Goal: Transaction & Acquisition: Purchase product/service

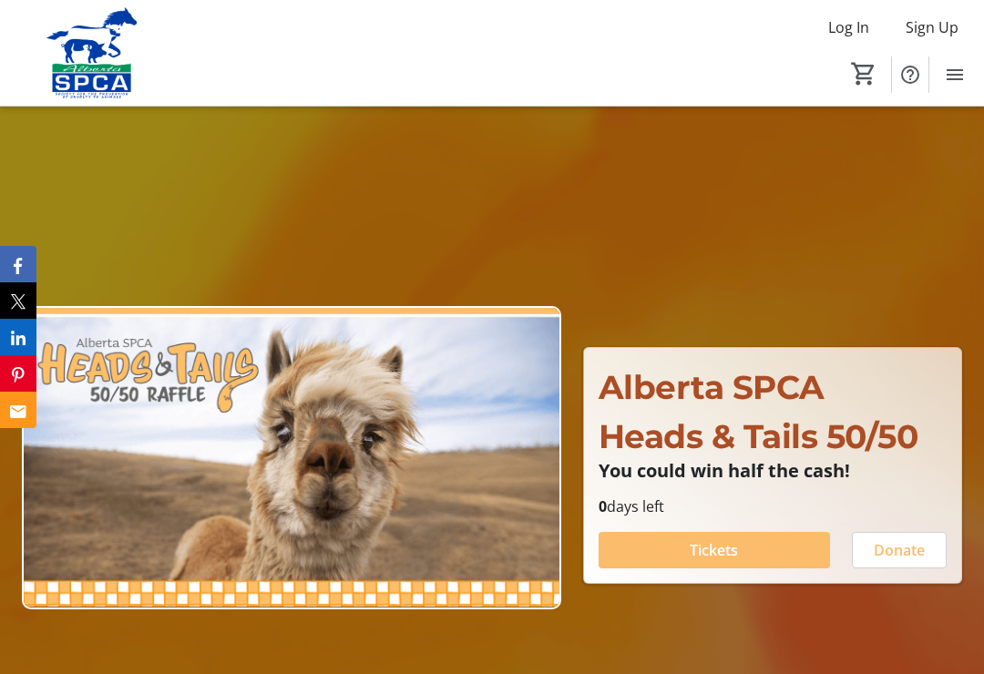
click at [697, 561] on span "Tickets" at bounding box center [714, 550] width 48 height 22
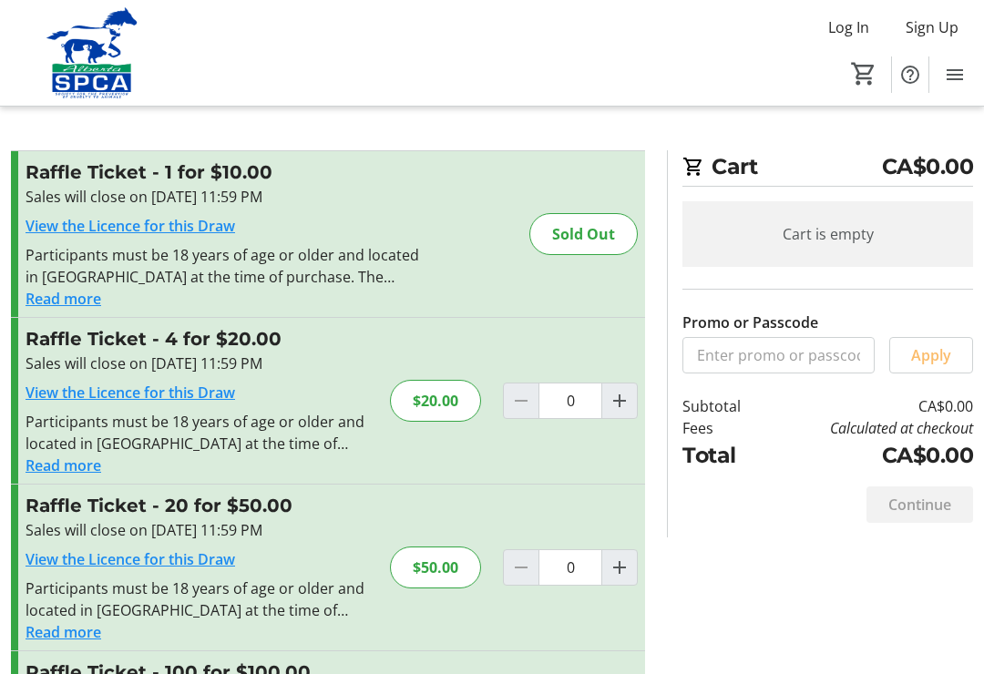
click at [620, 404] on mat-icon "Increment by one" at bounding box center [619, 401] width 22 height 22
type input "1"
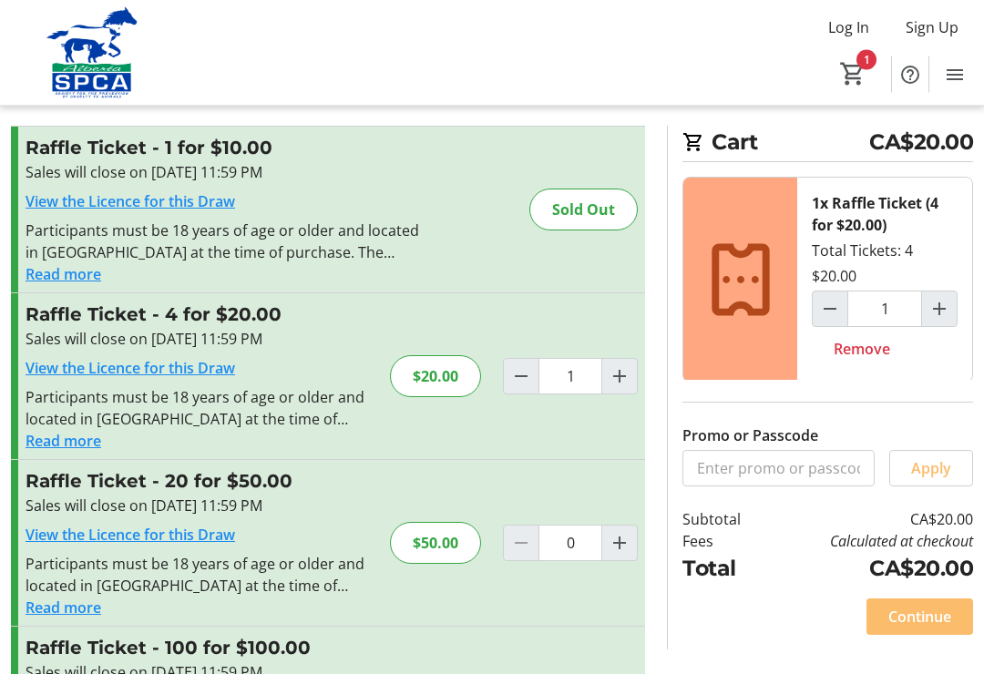
scroll to position [31, 0]
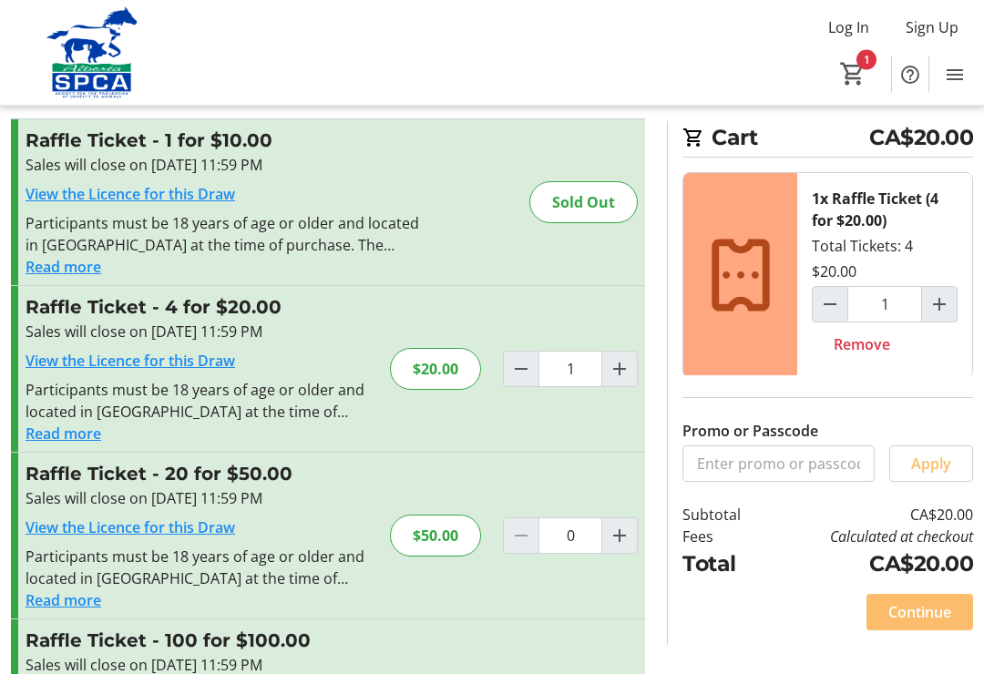
click at [925, 615] on span "Continue" at bounding box center [919, 612] width 63 height 22
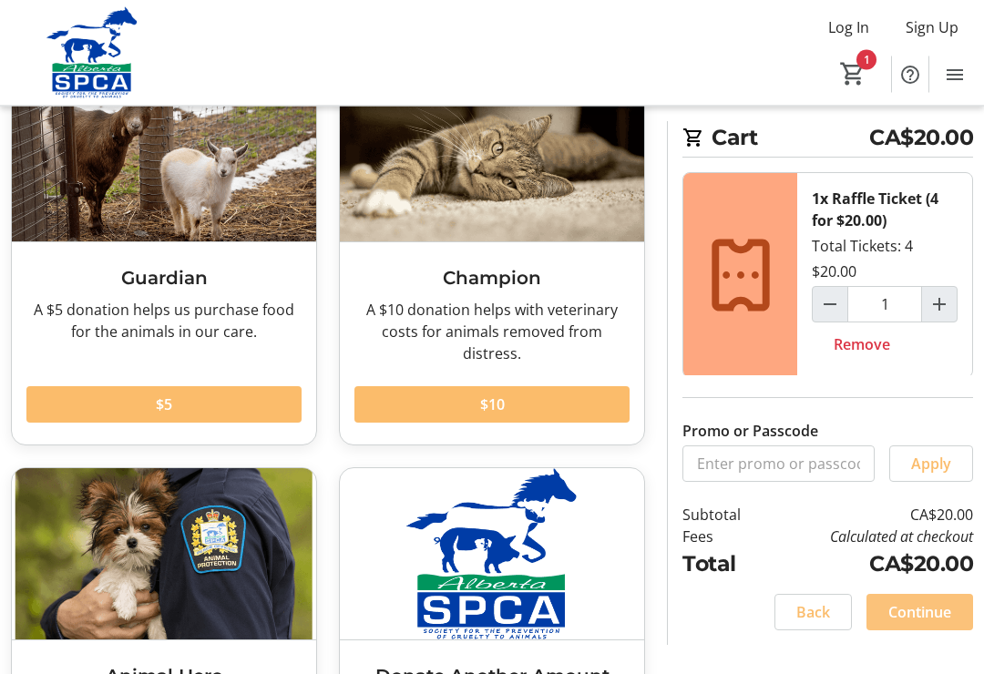
click at [922, 620] on span "Continue" at bounding box center [919, 612] width 63 height 22
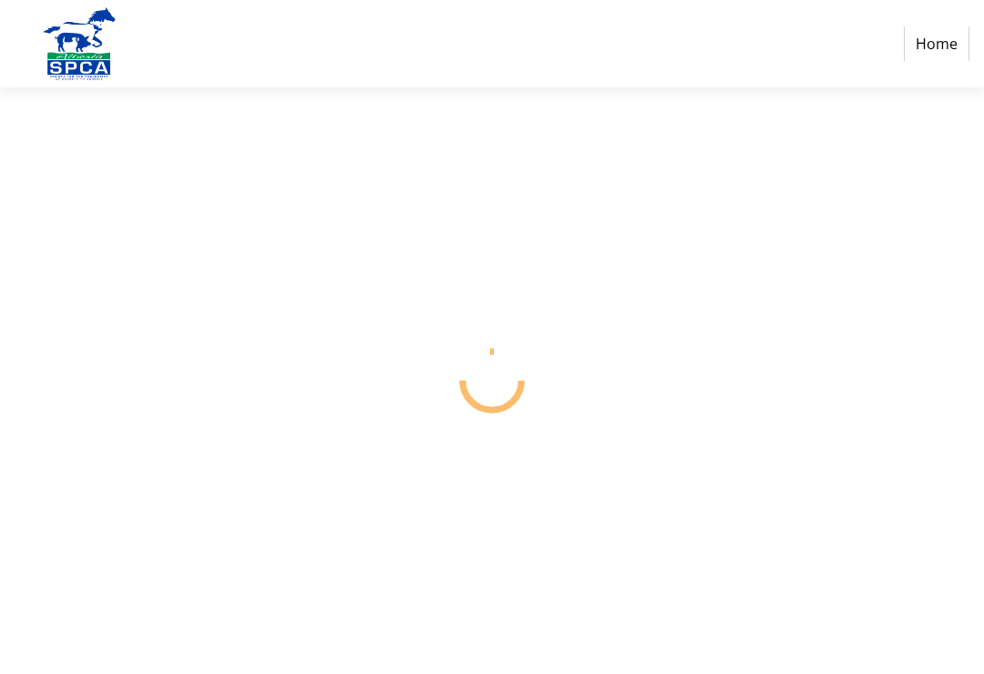
select select "CA"
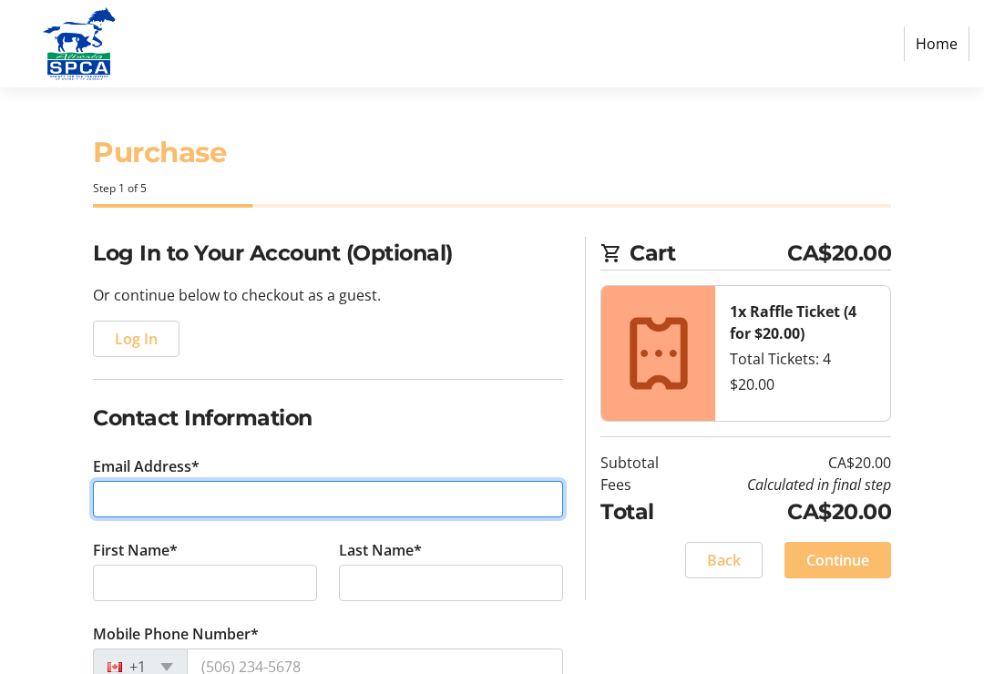
click at [128, 501] on input "Email Address*" at bounding box center [328, 499] width 470 height 36
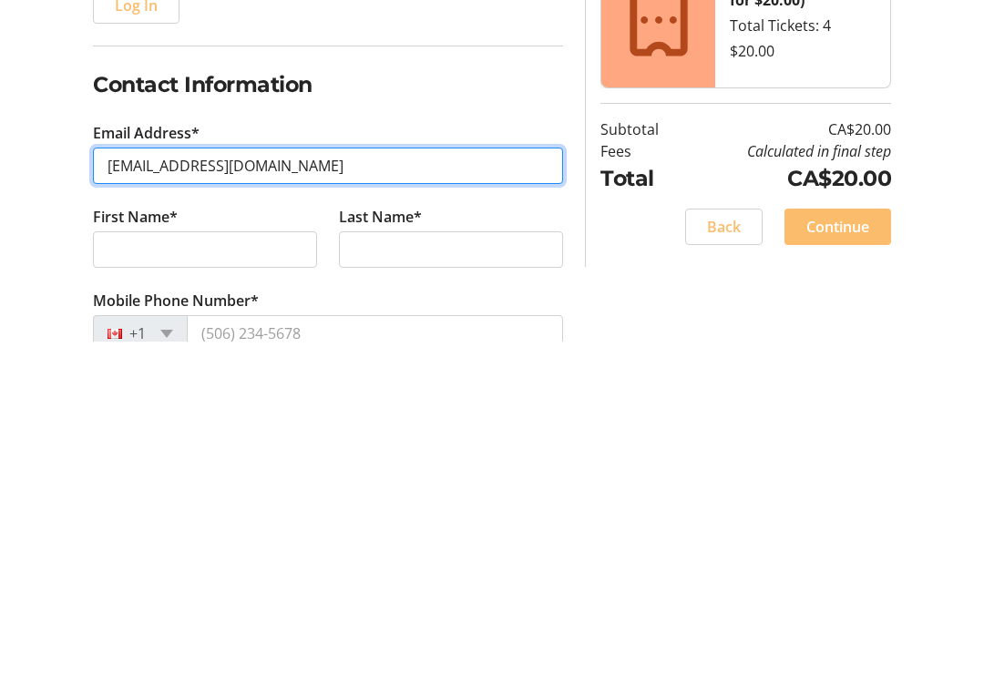
type input "[EMAIL_ADDRESS][DOMAIN_NAME]"
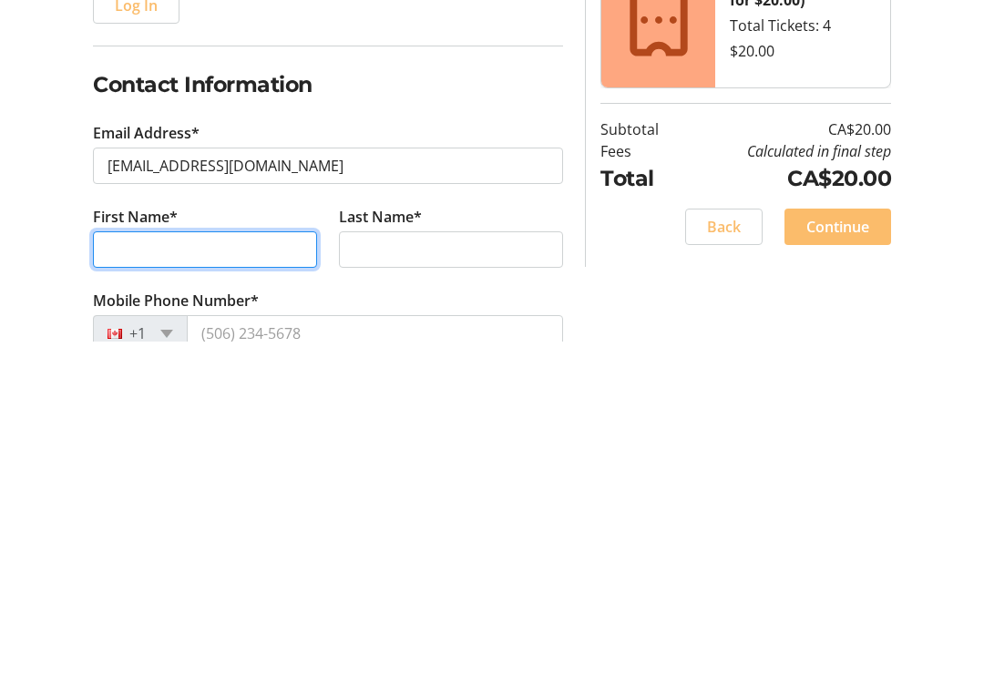
click at [130, 565] on input "First Name*" at bounding box center [205, 583] width 224 height 36
type input "[PERSON_NAME]"
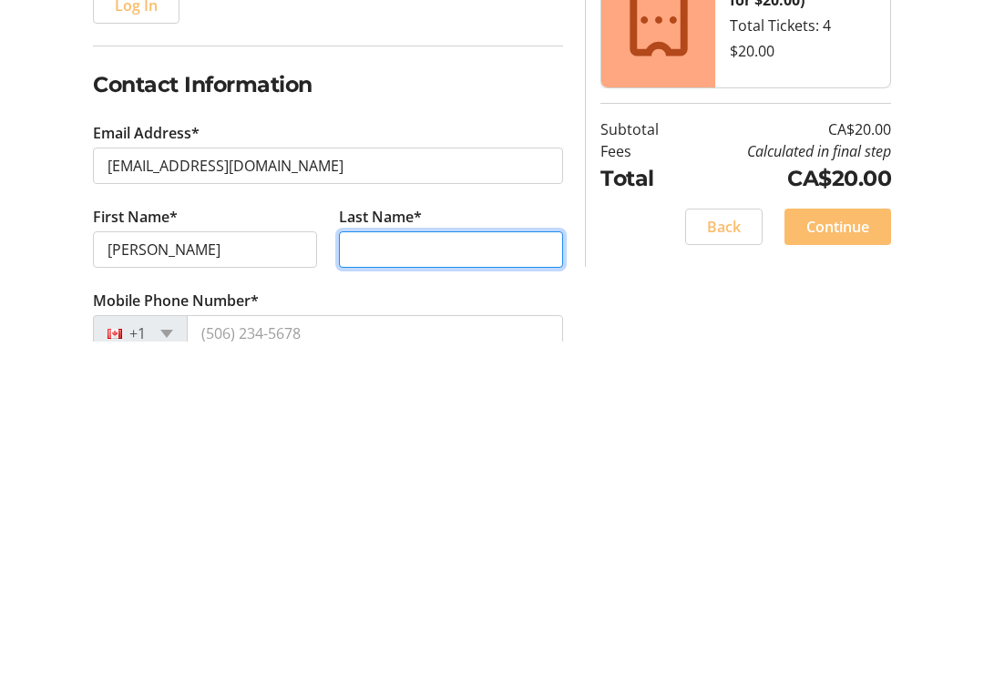
click at [372, 565] on input "Last Name*" at bounding box center [451, 583] width 224 height 36
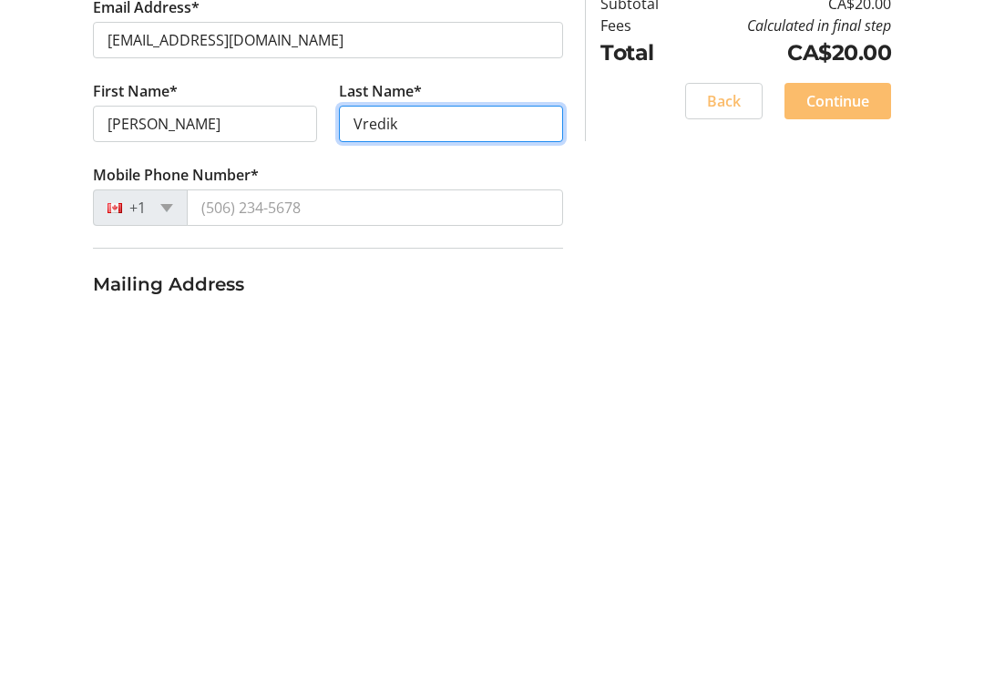
scroll to position [87, 0]
type input "Vredik"
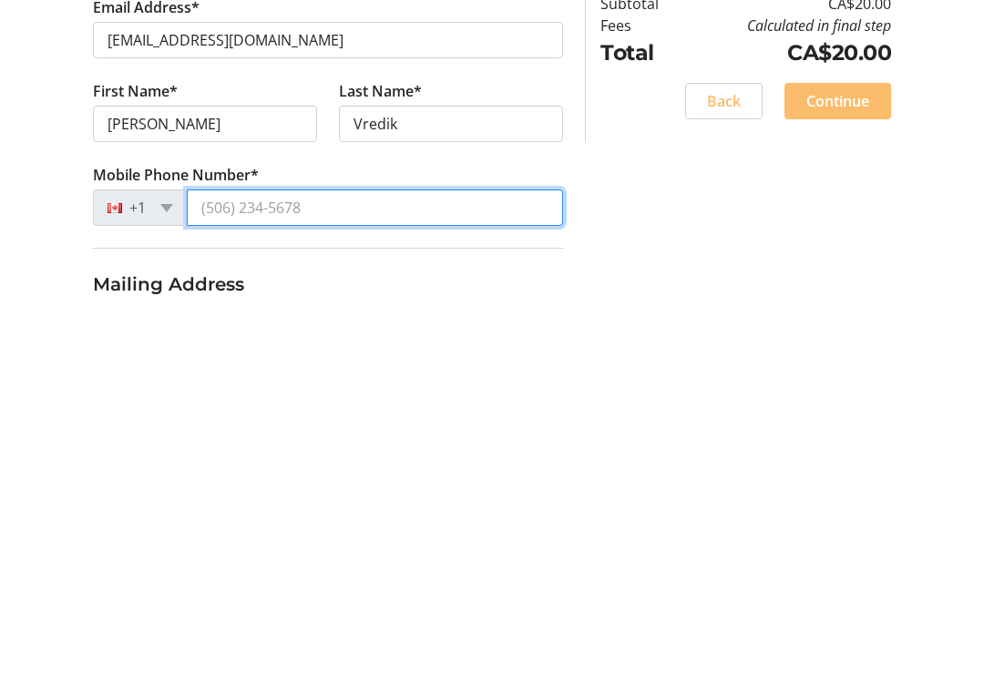
click at [218, 561] on input "Mobile Phone Number*" at bounding box center [375, 579] width 376 height 36
click at [220, 561] on input "[PHONE_NUMBER]" at bounding box center [375, 579] width 376 height 36
type input "[PHONE_NUMBER]"
click at [383, 561] on input "[PHONE_NUMBER]" at bounding box center [375, 579] width 376 height 36
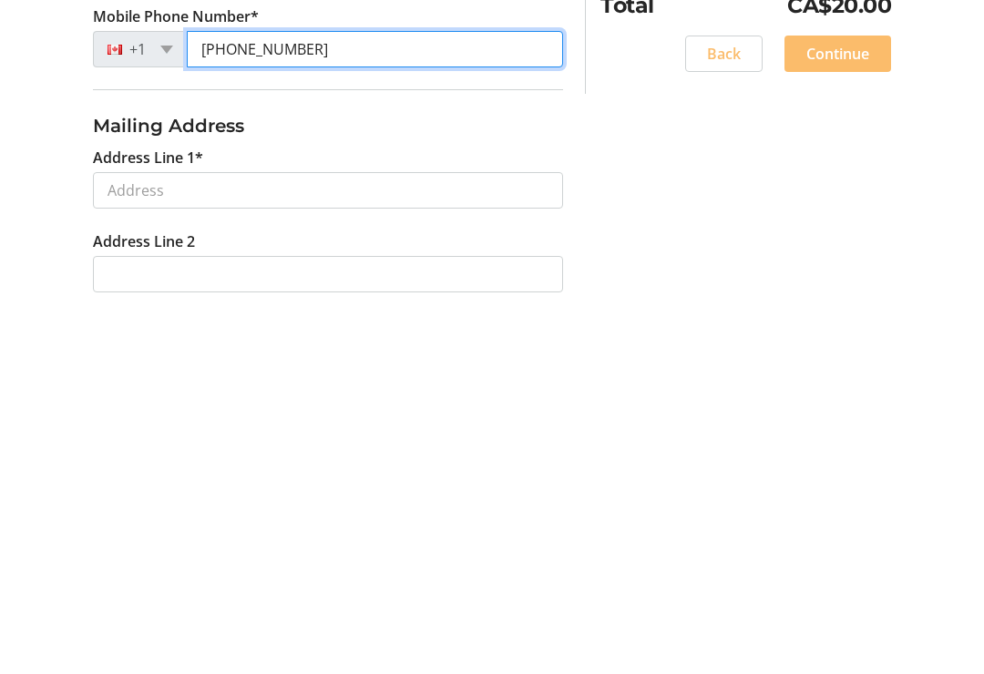
scroll to position [259, 0]
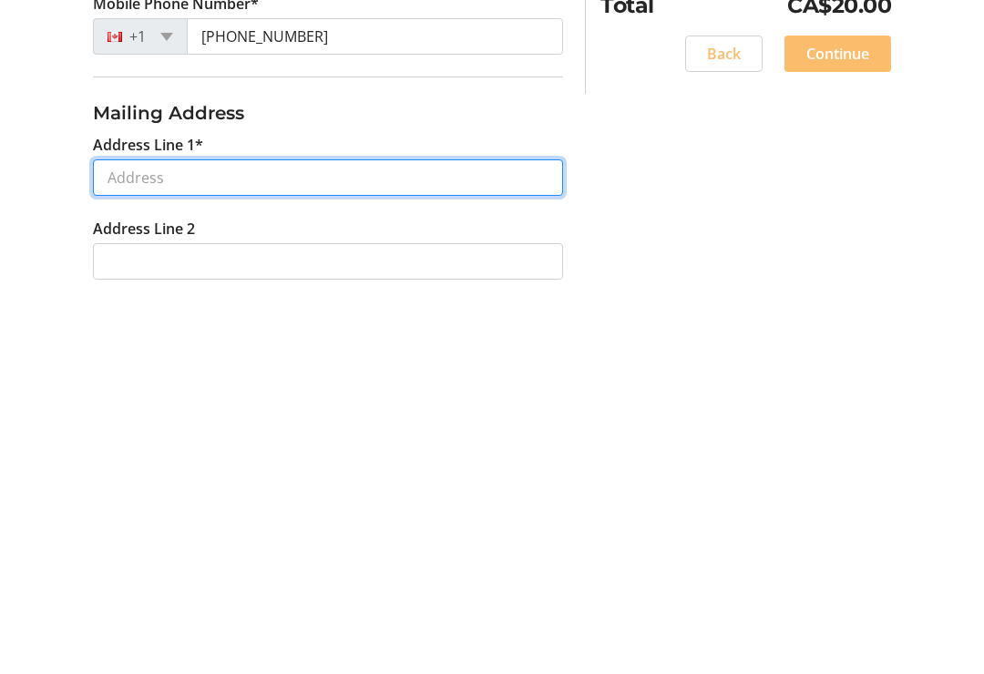
click at [144, 531] on input "Address Line 1*" at bounding box center [328, 549] width 470 height 36
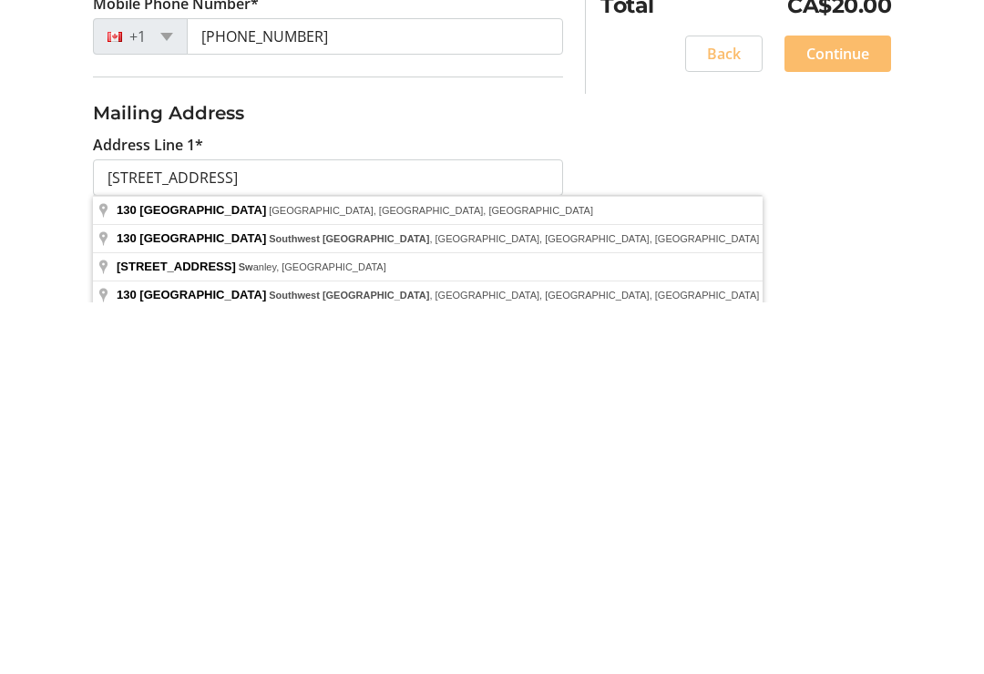
type input "[STREET_ADDRESS]"
type input "[GEOGRAPHIC_DATA]"
select select "AB"
type input "T3H 6E9"
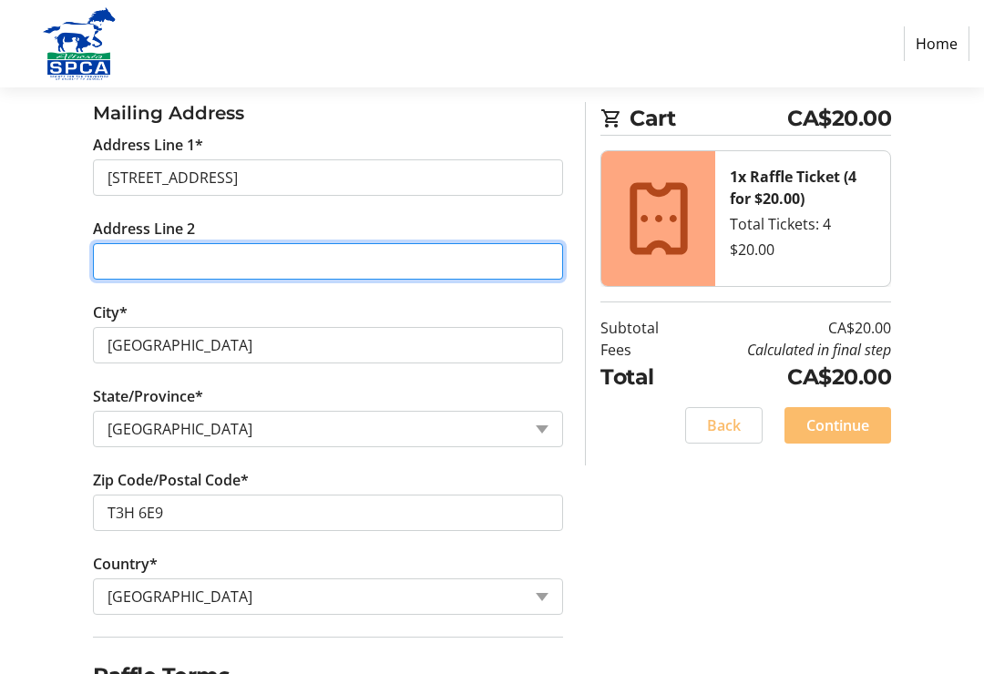
click at [146, 264] on input "Address Line 2" at bounding box center [328, 261] width 470 height 36
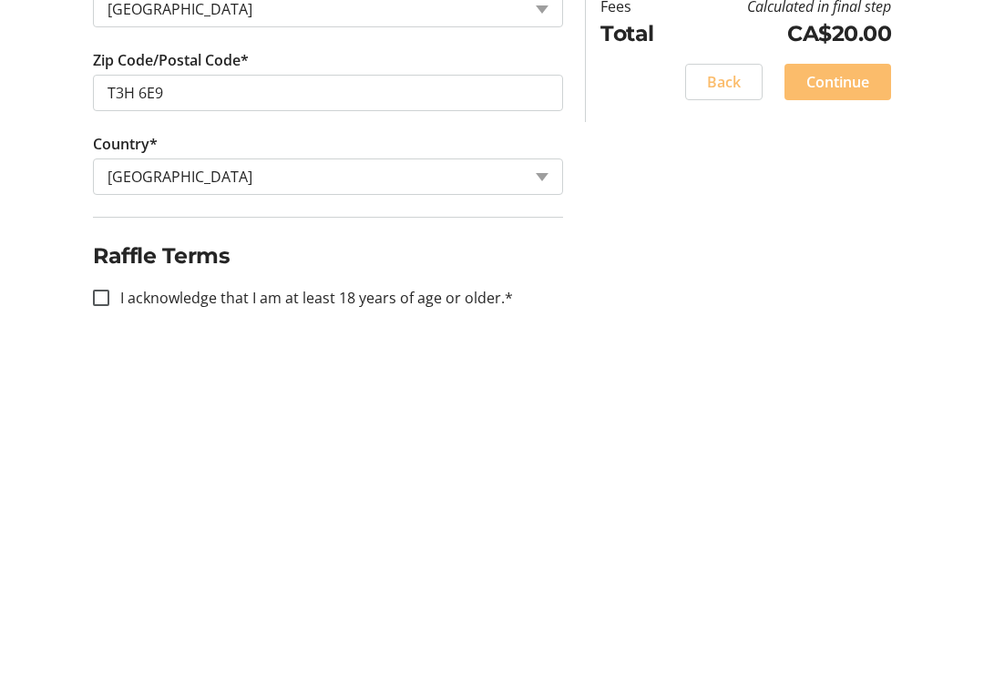
scroll to position [727, 0]
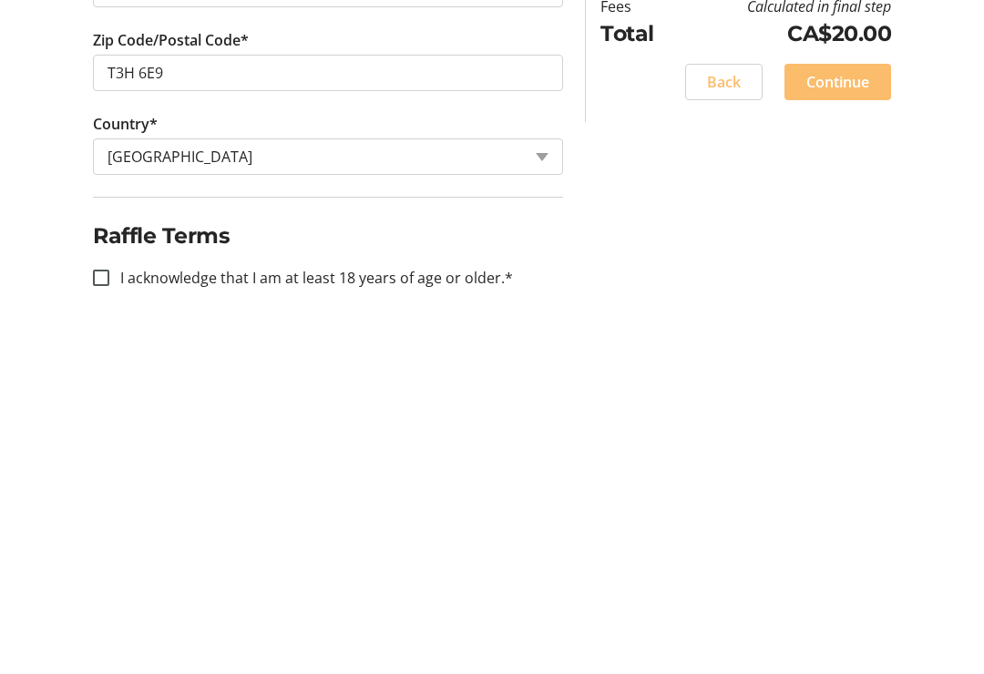
type input "Unit 12"
click at [104, 613] on input "I acknowledge that I am at least 18 years of age or older.*" at bounding box center [101, 621] width 16 height 16
checkbox input "true"
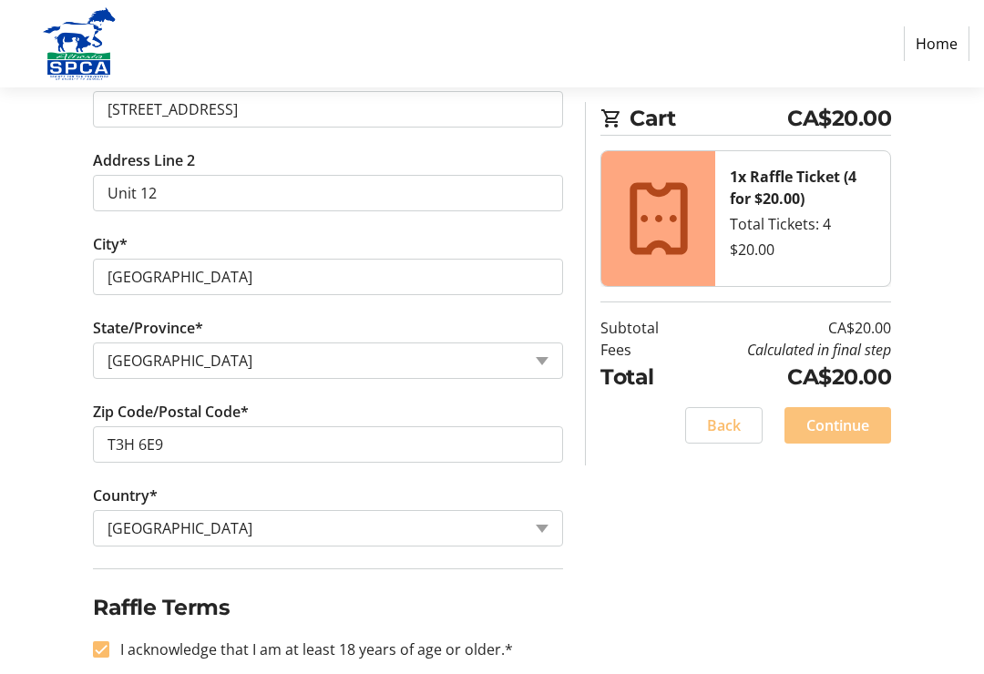
click at [838, 425] on span "Continue" at bounding box center [837, 425] width 63 height 22
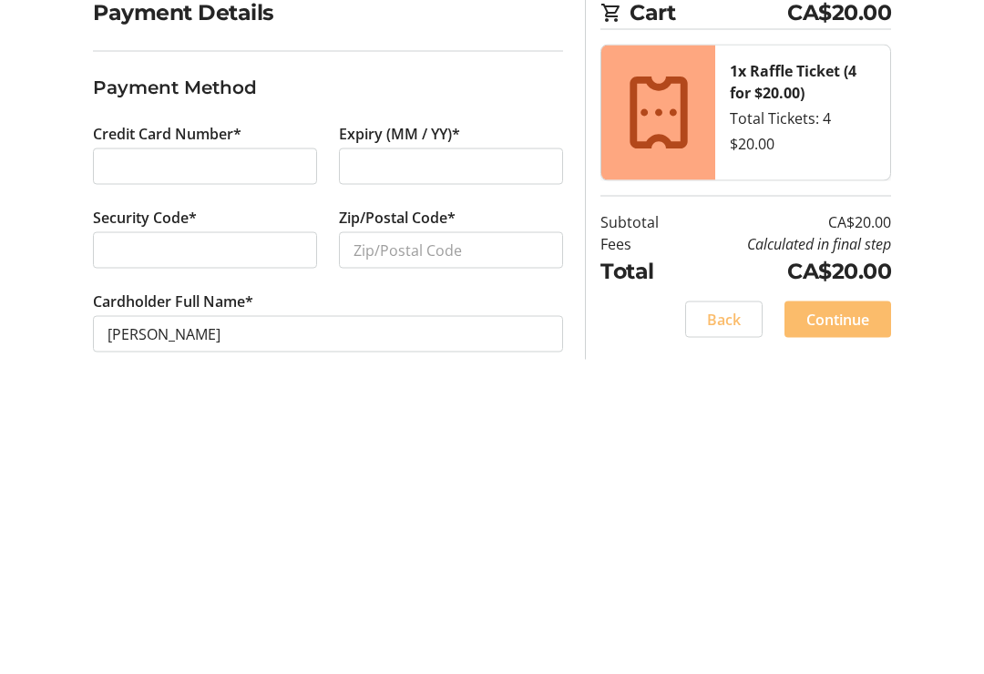
click at [405, 389] on div at bounding box center [451, 407] width 224 height 36
click at [401, 473] on input "Zip/Postal Code*" at bounding box center [451, 491] width 224 height 36
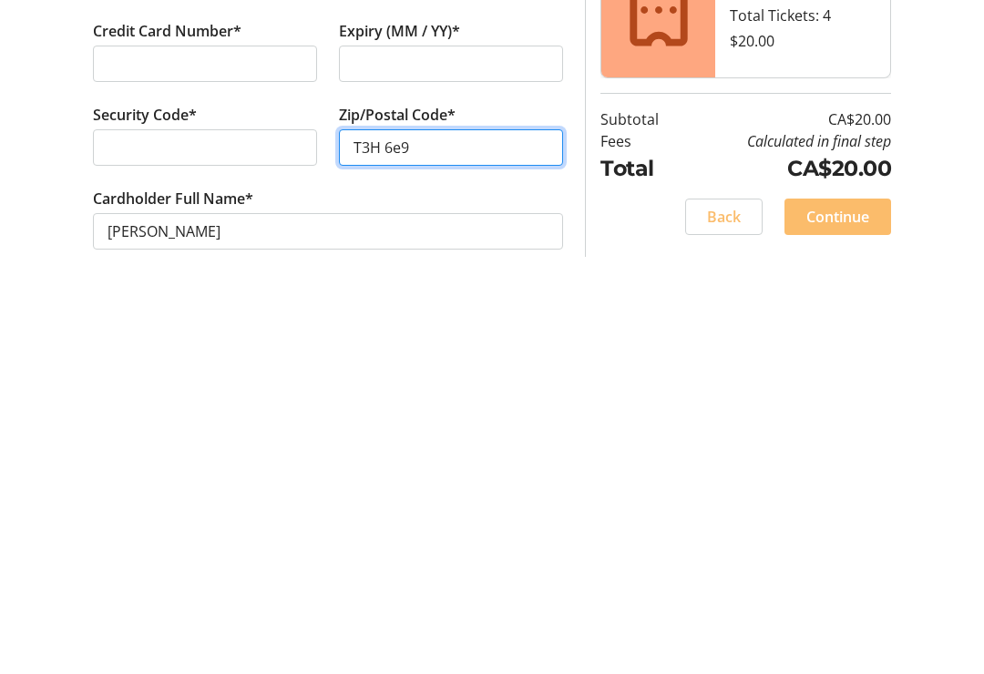
scroll to position [28, 0]
type input "T3H 6e9"
click at [851, 549] on span "Continue" at bounding box center [837, 560] width 63 height 22
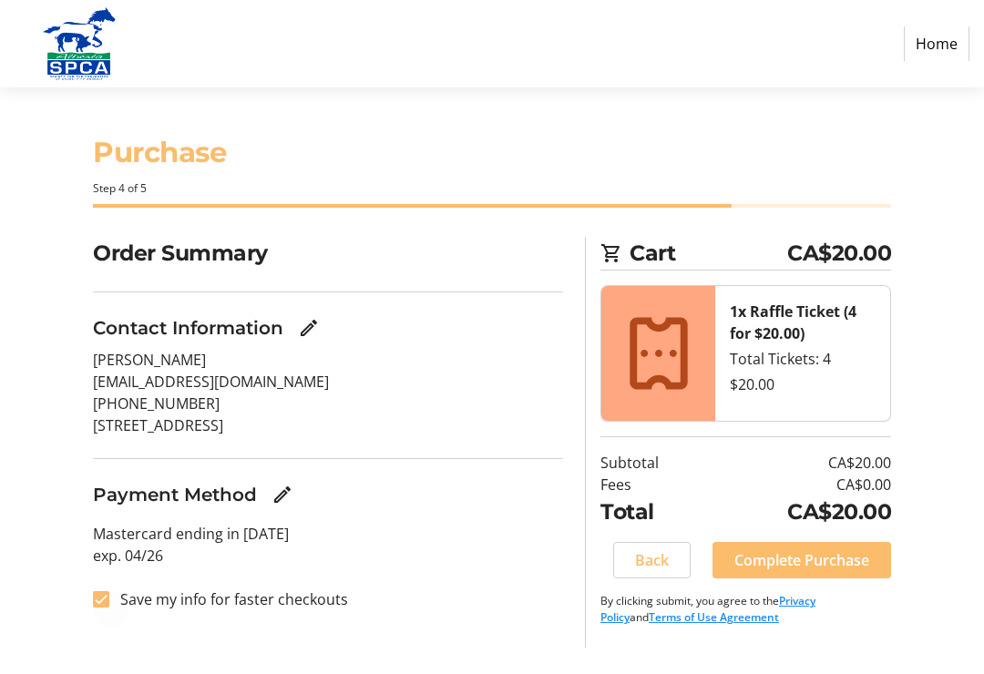
click at [105, 617] on div at bounding box center [101, 599] width 44 height 44
checkbox input "false"
click at [821, 559] on span "Complete Purchase" at bounding box center [801, 560] width 135 height 22
